Goal: Check status: Check status

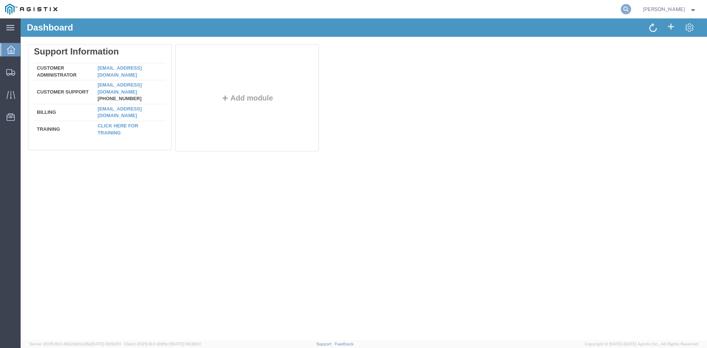
click at [631, 13] on icon at bounding box center [626, 9] width 10 height 10
paste input "Tr@nsplace123"
type input "Tr@nsplace123Tr@nsplace123"
drag, startPoint x: 491, startPoint y: 13, endPoint x: 263, endPoint y: 7, distance: 228.1
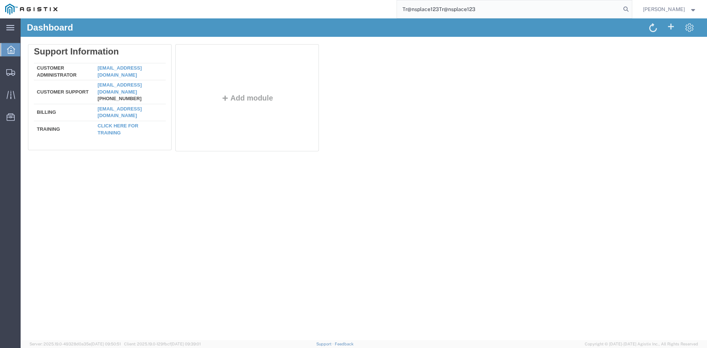
click at [263, 7] on div "Tr@nsplace123Tr@nsplace123" at bounding box center [347, 9] width 569 height 18
click at [427, 7] on input "search" at bounding box center [509, 9] width 224 height 18
paste input "55433917"
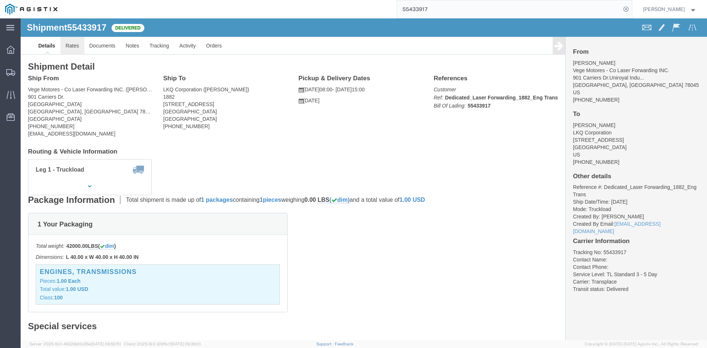
click link "Rates"
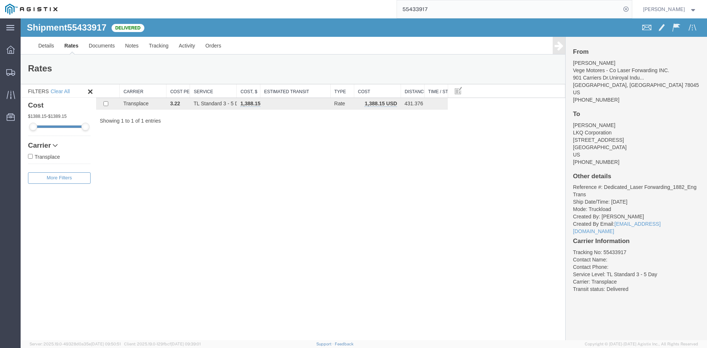
click at [427, 10] on input "55433917" at bounding box center [509, 9] width 224 height 18
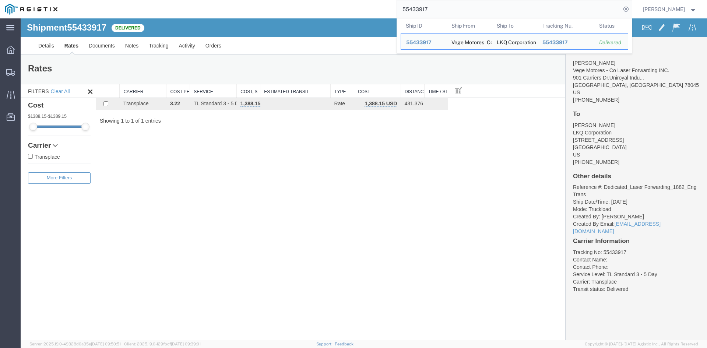
click at [427, 10] on input "55433917" at bounding box center [509, 9] width 224 height 18
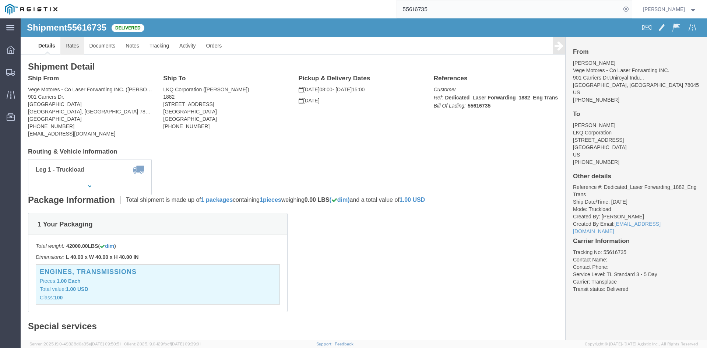
click link "Rates"
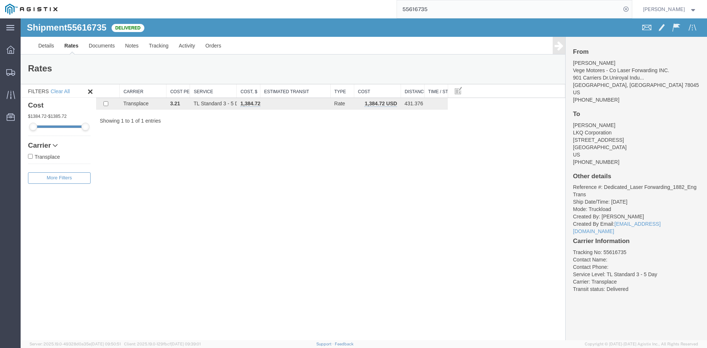
click at [422, 9] on input "55616735" at bounding box center [509, 9] width 224 height 18
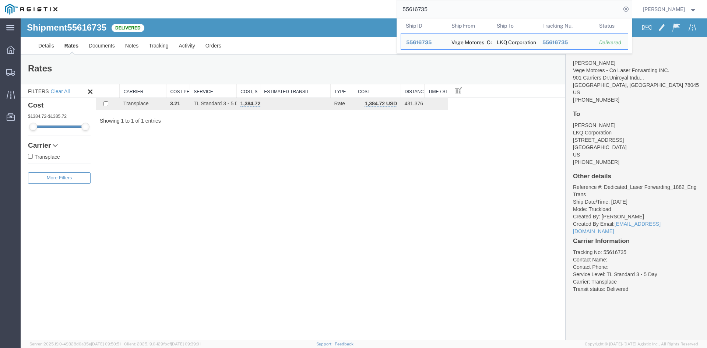
click at [422, 9] on input "55616735" at bounding box center [509, 9] width 224 height 18
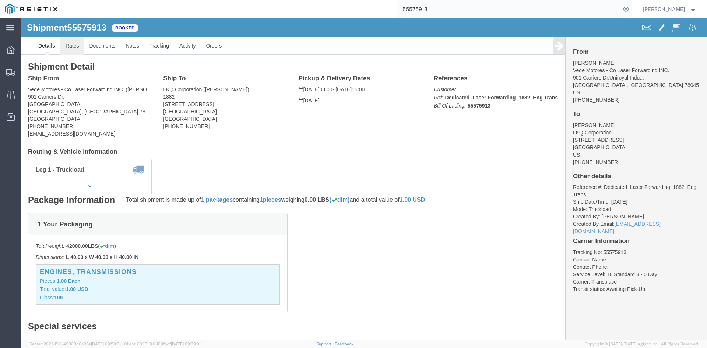
click link "Rates"
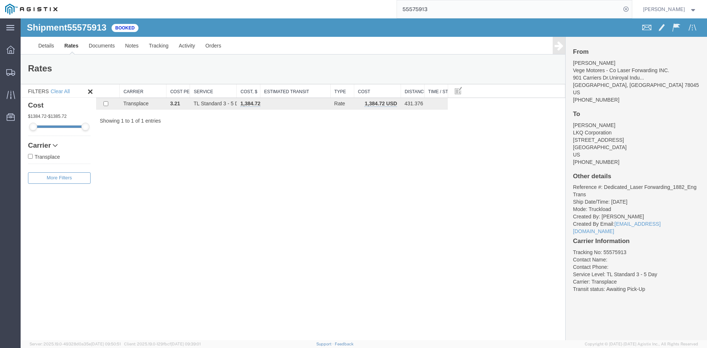
click at [432, 7] on input "55575913" at bounding box center [509, 9] width 224 height 18
type input "55459581"
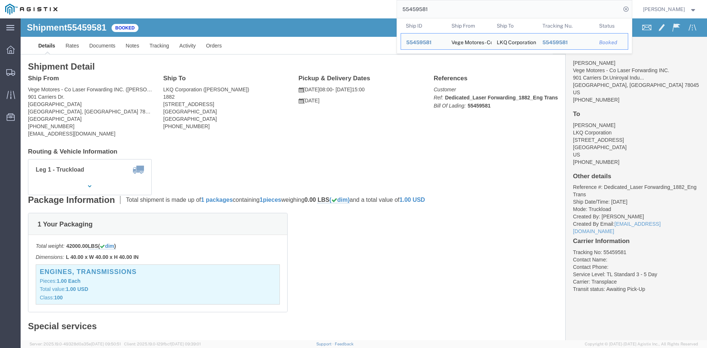
drag, startPoint x: 446, startPoint y: 11, endPoint x: 352, endPoint y: 14, distance: 94.0
click at [352, 14] on div "55459581 Ship ID Ship From Ship To Tracking Nu. Status Ship ID 55459581 Ship Fr…" at bounding box center [347, 9] width 569 height 18
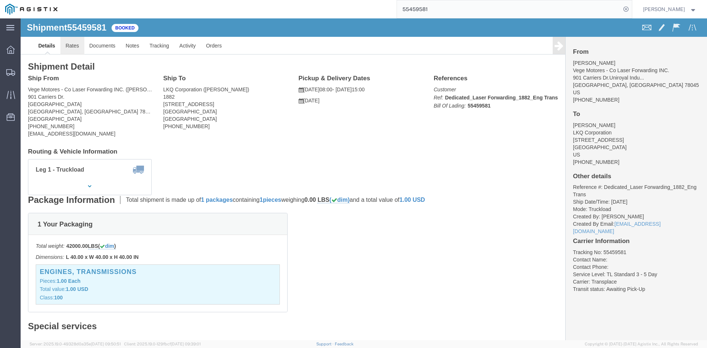
click link "Rates"
